Goal: Task Accomplishment & Management: Complete application form

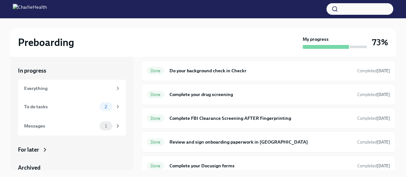
scroll to position [46, 0]
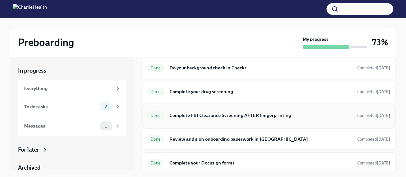
click at [231, 115] on h6 "Complete FBI Clearance Screening AFTER Fingerprinting" at bounding box center [260, 115] width 183 height 7
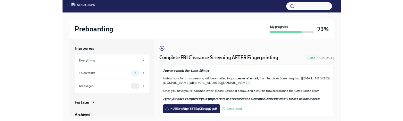
scroll to position [6, 0]
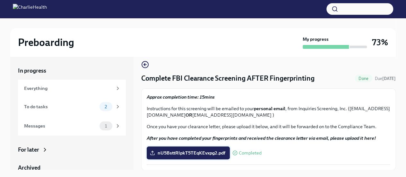
click at [194, 151] on span "nU5BsttRIpkT5TEqKEvxpg2.pdf" at bounding box center [188, 153] width 74 height 6
click at [0, 0] on input "nU5BsttRIpkT5TEqKEvxpg2.pdf" at bounding box center [0, 0] width 0 height 0
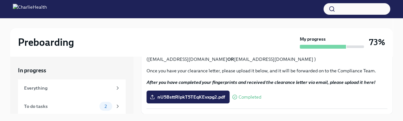
scroll to position [11, 0]
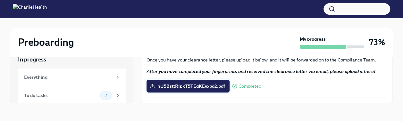
click at [193, 88] on span "nU5BsttRIpkT5TEqKEvxpg2.pdf" at bounding box center [188, 86] width 74 height 6
click at [0, 0] on input "nU5BsttRIpkT5TEqKEvxpg2.pdf" at bounding box center [0, 0] width 0 height 0
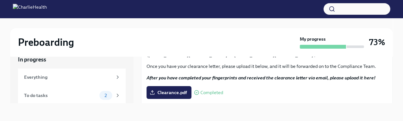
scroll to position [62, 0]
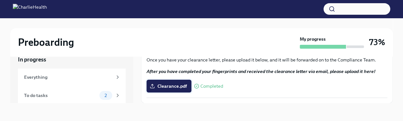
click at [167, 84] on span "Clearance.pdf" at bounding box center [169, 86] width 36 height 6
click at [0, 0] on input "Clearance.pdf" at bounding box center [0, 0] width 0 height 0
click at [40, 76] on div "Everything" at bounding box center [68, 77] width 88 height 7
